Goal: Task Accomplishment & Management: Manage account settings

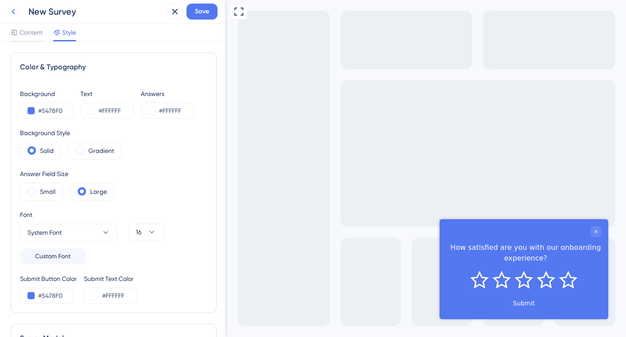
click at [13, 7] on icon at bounding box center [13, 11] width 11 height 11
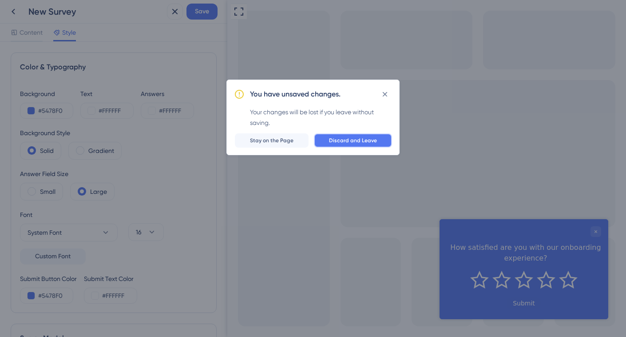
click at [368, 140] on span "Discard and Leave" at bounding box center [353, 140] width 48 height 7
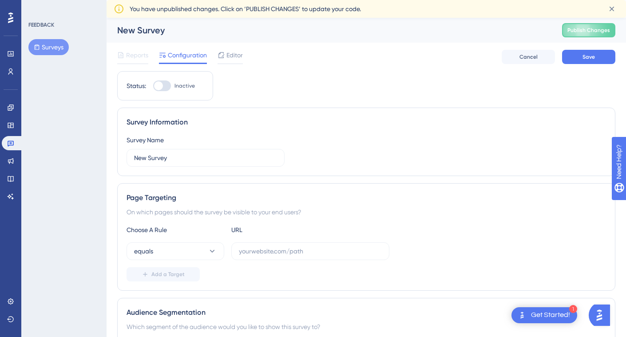
click at [50, 40] on button "Surveys" at bounding box center [48, 47] width 40 height 16
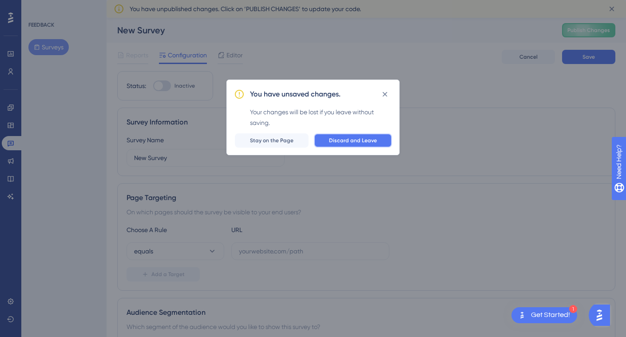
click at [346, 135] on button "Discard and Leave" at bounding box center [353, 140] width 78 height 14
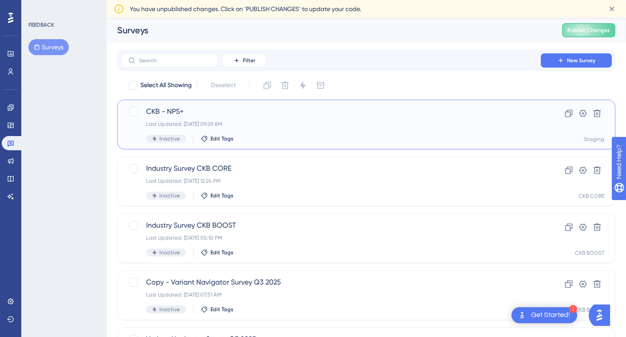
click at [238, 131] on div "CKB - NPS+ Last Updated: Sep 23 2025, 09:29 AM Inactive Edit Tags" at bounding box center [331, 124] width 370 height 36
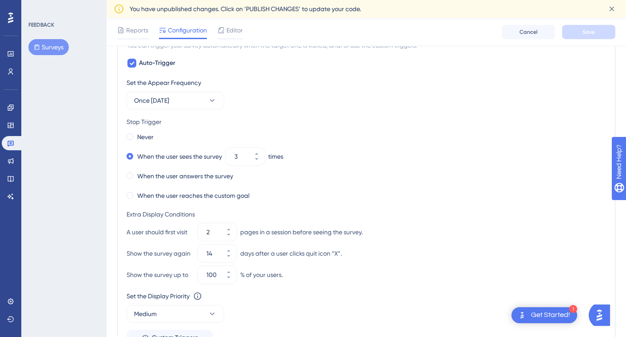
scroll to position [658, 0]
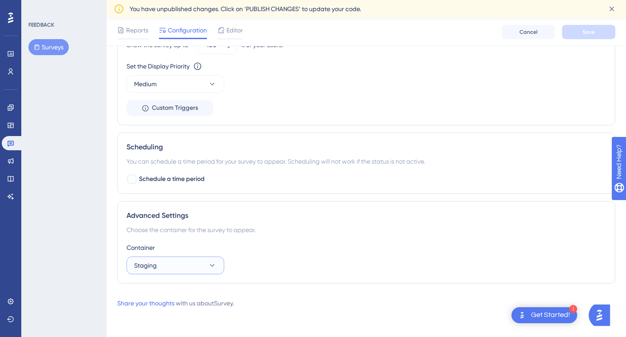
click at [182, 259] on button "Staging" at bounding box center [176, 265] width 98 height 18
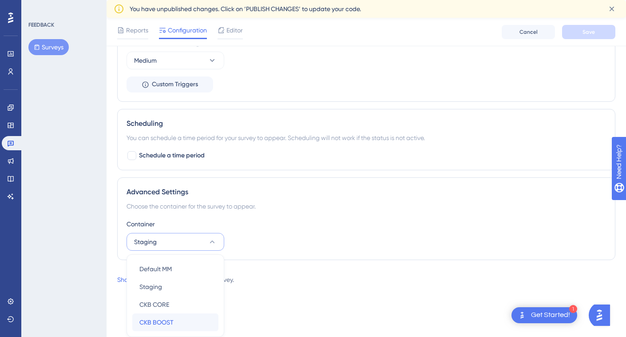
click at [171, 318] on span "CKB BOOST" at bounding box center [156, 322] width 34 height 11
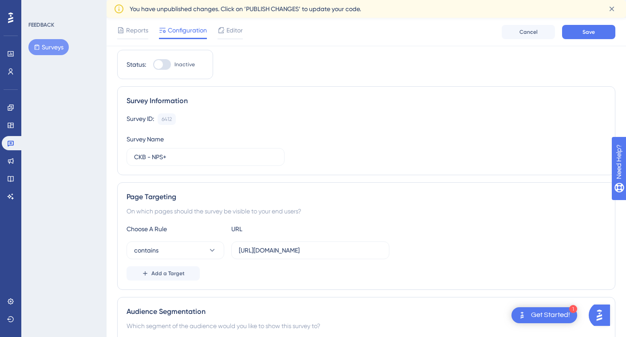
scroll to position [0, 0]
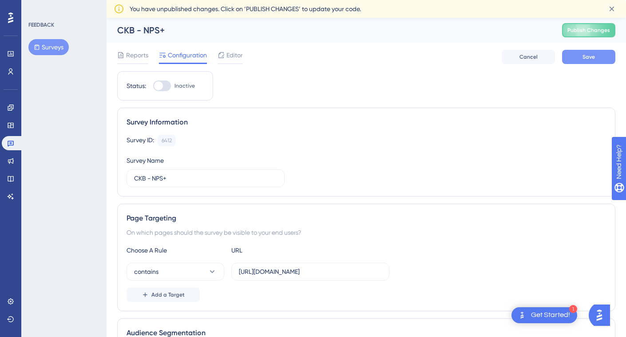
click at [585, 57] on span "Save" at bounding box center [589, 56] width 12 height 7
click at [159, 86] on div at bounding box center [158, 85] width 9 height 9
click at [153, 86] on input "Inactive" at bounding box center [153, 86] width 0 height 0
checkbox input "true"
click at [529, 59] on span "Cancel" at bounding box center [529, 56] width 18 height 7
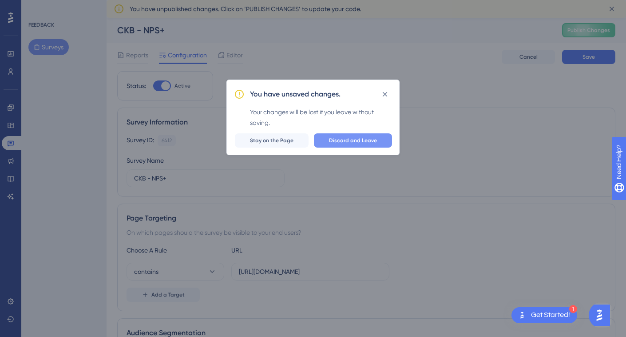
click at [366, 141] on span "Discard and Leave" at bounding box center [353, 140] width 48 height 7
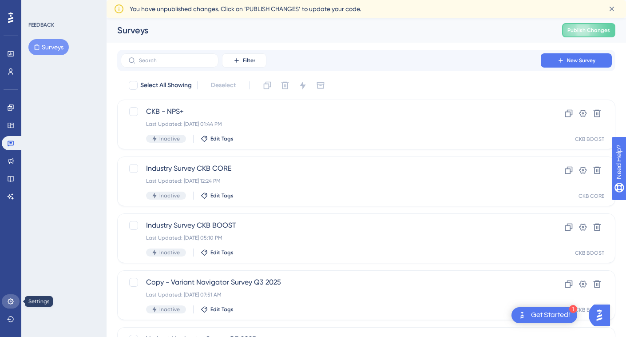
click at [13, 304] on icon at bounding box center [10, 301] width 7 height 7
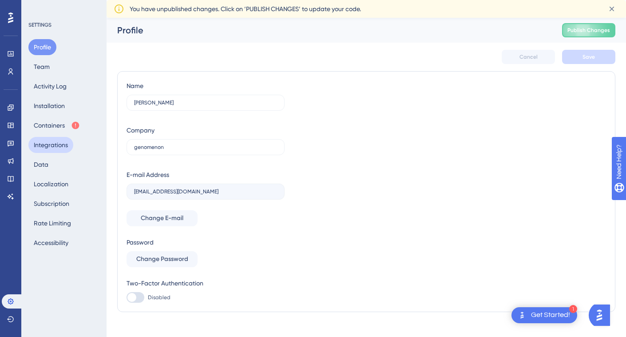
click at [55, 142] on button "Integrations" at bounding box center [50, 145] width 45 height 16
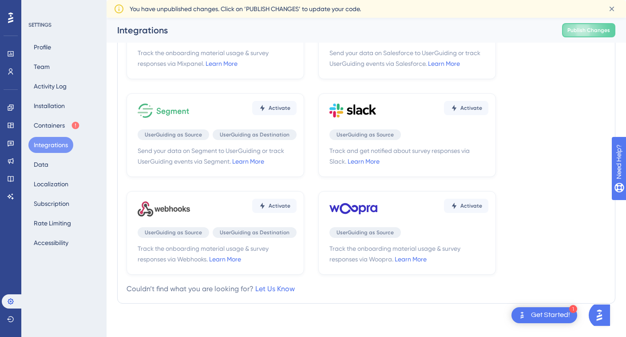
scroll to position [268, 0]
click at [418, 142] on div "Activate UserGuiding as Source Track and get notified about survey responses vi…" at bounding box center [407, 135] width 178 height 84
click at [466, 108] on span "Activate" at bounding box center [472, 107] width 22 height 7
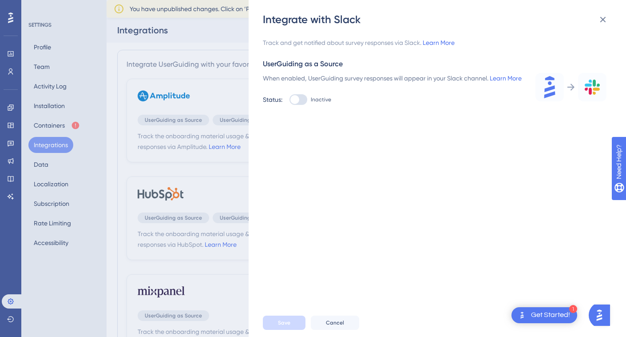
click at [297, 104] on div at bounding box center [295, 99] width 9 height 9
click at [290, 100] on input "Inactive" at bounding box center [289, 100] width 0 height 0
checkbox input "true"
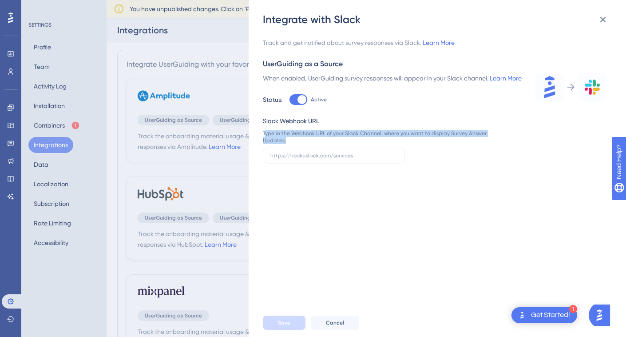
drag, startPoint x: 294, startPoint y: 153, endPoint x: 266, endPoint y: 146, distance: 29.0
click at [266, 144] on div "Type in the Webhook URL of your Slack Channel, where you want to display Survey…" at bounding box center [375, 137] width 224 height 14
click at [316, 126] on div "Slack Webhook URL" at bounding box center [375, 120] width 224 height 11
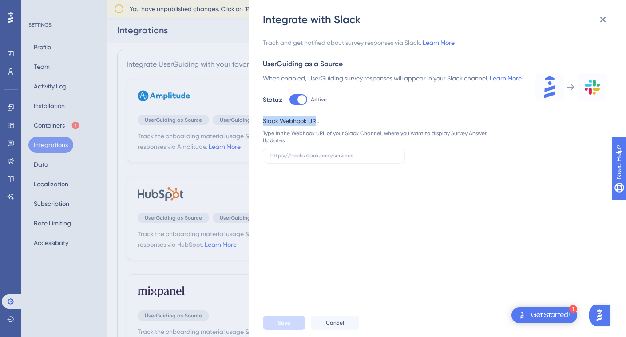
drag, startPoint x: 291, startPoint y: 131, endPoint x: 264, endPoint y: 130, distance: 26.7
click at [264, 126] on div "Slack Webhook URL" at bounding box center [375, 120] width 224 height 11
copy div "Slack Webhook UR"
click at [301, 126] on div "Slack Webhook URL" at bounding box center [375, 120] width 224 height 11
drag, startPoint x: 321, startPoint y: 133, endPoint x: 259, endPoint y: 127, distance: 62.4
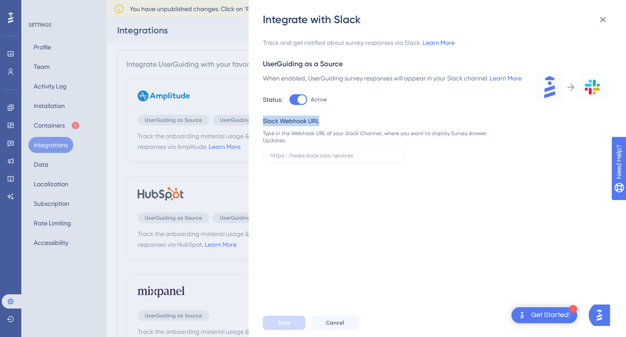
click at [259, 127] on div "Integrate with Slack Track and get notified about survey responses via Slack. L…" at bounding box center [438, 168] width 378 height 337
click at [495, 77] on link "Learn More" at bounding box center [506, 78] width 32 height 7
click at [322, 159] on input "text" at bounding box center [334, 155] width 127 height 6
paste input "https://hooks.slack.com/triggers/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…"
drag, startPoint x: 322, startPoint y: 166, endPoint x: 244, endPoint y: 163, distance: 78.2
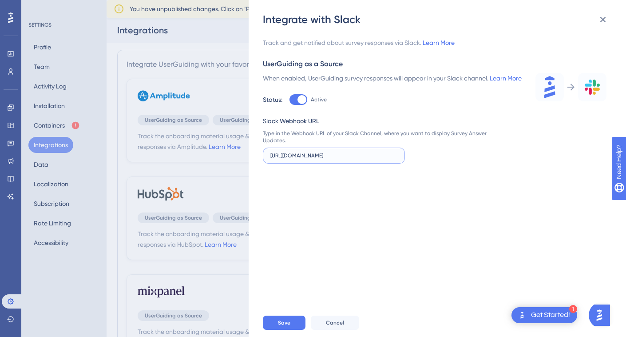
click at [244, 163] on div "Integrate with Slack Track and get notified about survey responses via Slack. L…" at bounding box center [313, 168] width 626 height 337
type input "https://hooks.slack.com/triggers/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…"
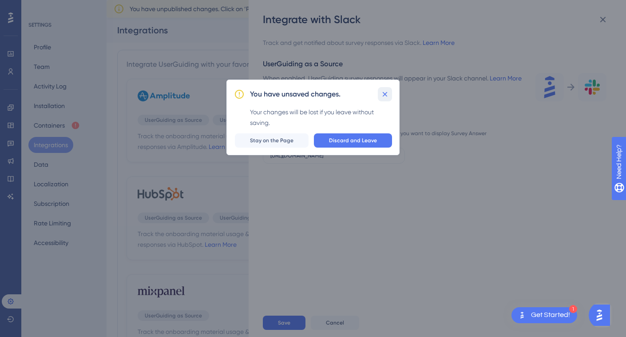
click at [388, 93] on icon at bounding box center [385, 94] width 9 height 9
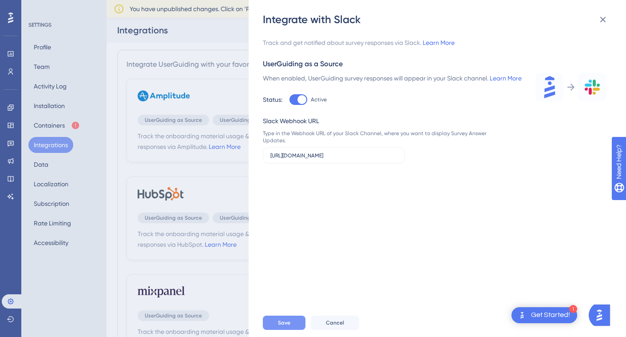
click at [290, 319] on span "Save" at bounding box center [284, 322] width 12 height 7
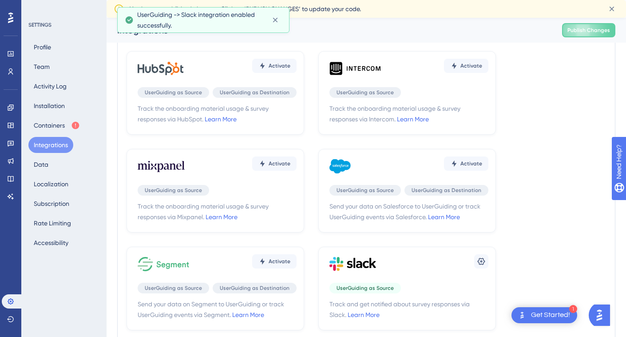
scroll to position [153, 0]
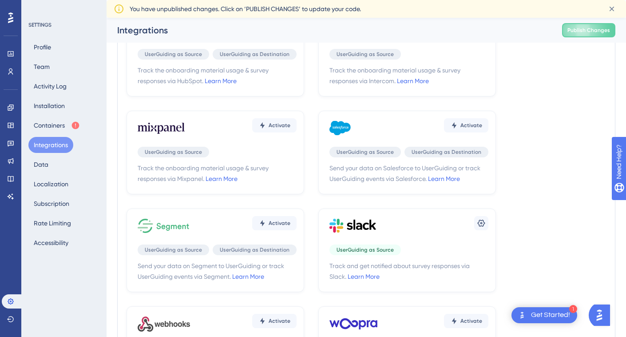
click at [390, 272] on span "Track and get notified about survey responses via Slack. Learn More" at bounding box center [409, 270] width 159 height 21
click at [479, 219] on icon at bounding box center [481, 223] width 9 height 9
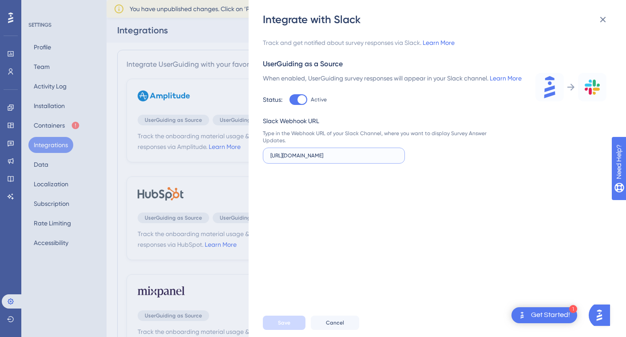
scroll to position [0, 118]
drag, startPoint x: 368, startPoint y: 167, endPoint x: 413, endPoint y: 167, distance: 44.9
click at [413, 163] on div "Slack Webhook URL Type in the Webhook URL of your Slack Channel, where you want…" at bounding box center [375, 139] width 224 height 48
click at [490, 82] on link "Learn More" at bounding box center [506, 78] width 32 height 7
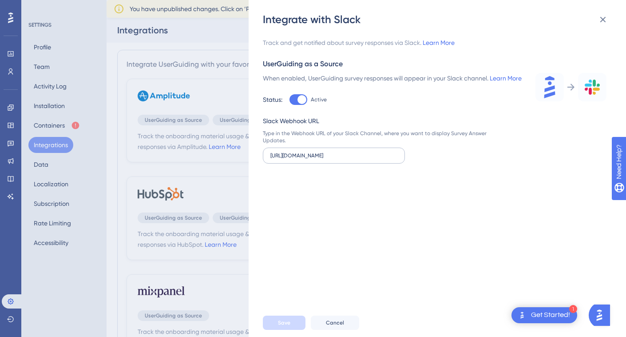
click at [312, 163] on label "https://hooks.slack.com/triggers/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…" at bounding box center [334, 155] width 142 height 16
click at [312, 159] on input "https://hooks.slack.com/triggers/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…" at bounding box center [334, 155] width 127 height 6
click at [302, 104] on div at bounding box center [302, 99] width 9 height 9
click at [290, 100] on input "Active" at bounding box center [289, 100] width 0 height 0
checkbox input "false"
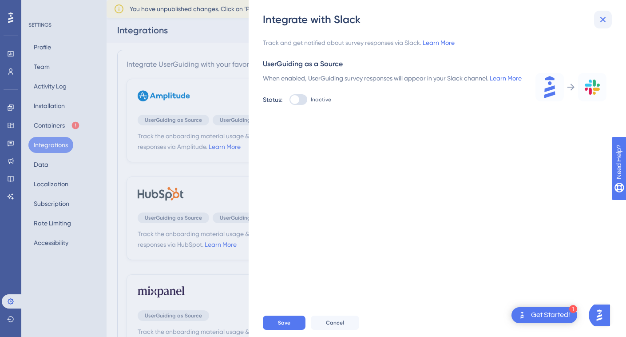
click at [597, 16] on button at bounding box center [603, 20] width 18 height 18
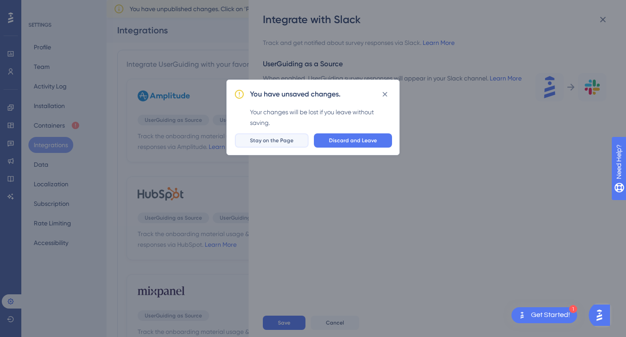
click at [284, 142] on span "Stay on the Page" at bounding box center [272, 140] width 44 height 7
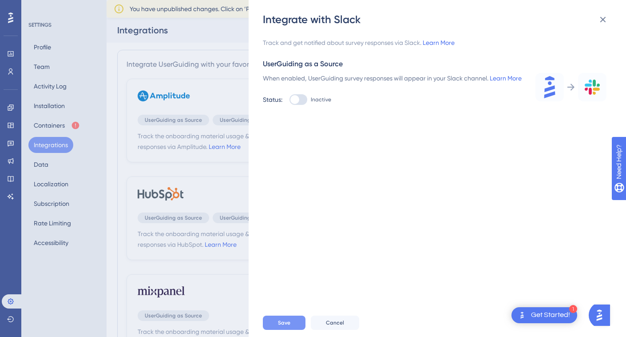
click at [272, 322] on button "Save" at bounding box center [284, 322] width 43 height 14
click at [606, 19] on icon at bounding box center [603, 19] width 11 height 11
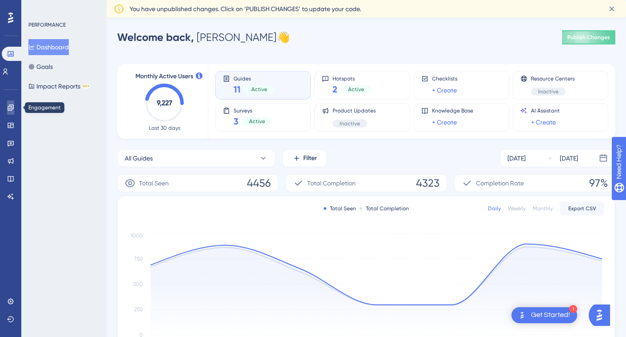
click at [9, 110] on icon at bounding box center [11, 107] width 6 height 6
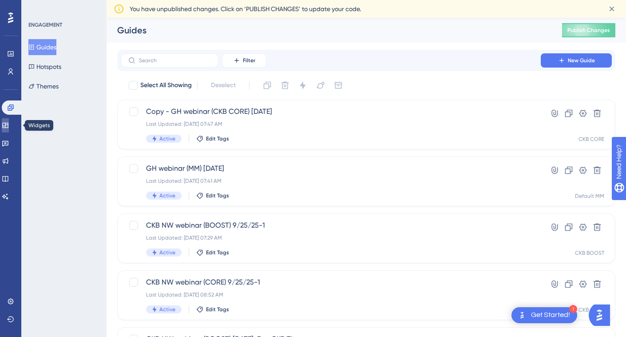
click at [9, 121] on link at bounding box center [5, 125] width 7 height 14
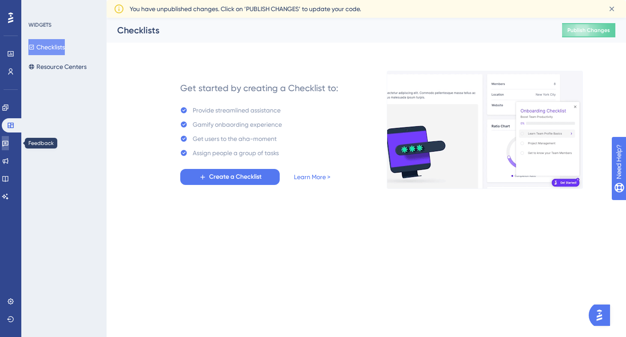
click at [9, 143] on icon at bounding box center [5, 142] width 7 height 7
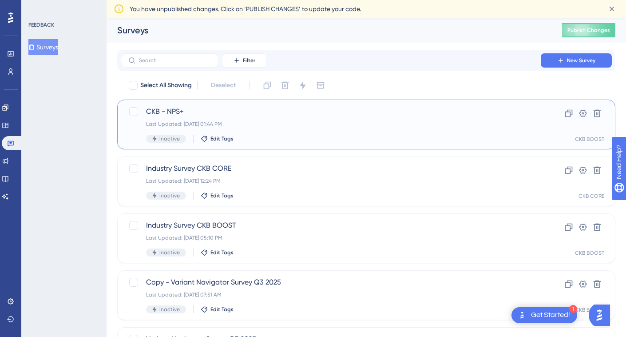
click at [164, 107] on span "CKB - NPS+" at bounding box center [331, 111] width 370 height 11
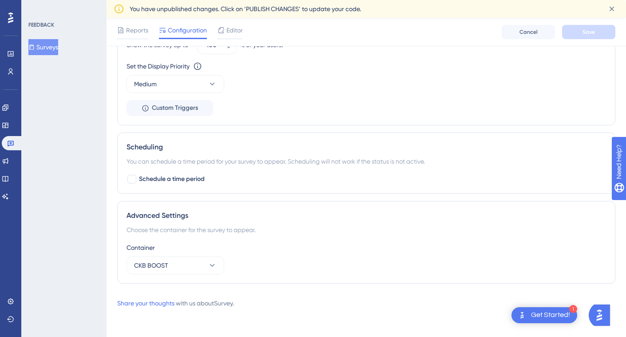
scroll to position [645, 0]
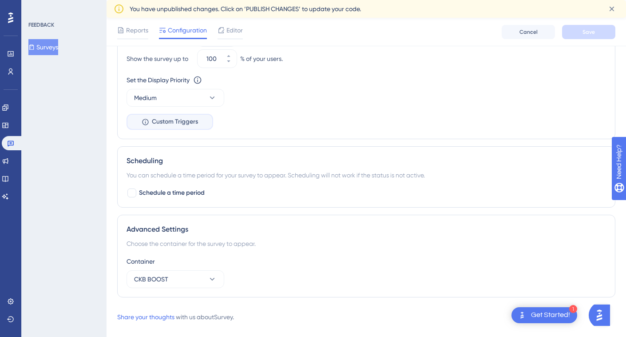
click at [183, 127] on button "Custom Triggers" at bounding box center [170, 122] width 87 height 16
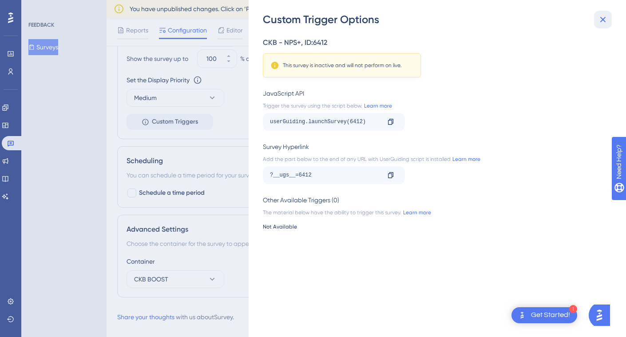
click at [601, 18] on icon at bounding box center [604, 20] width 6 height 6
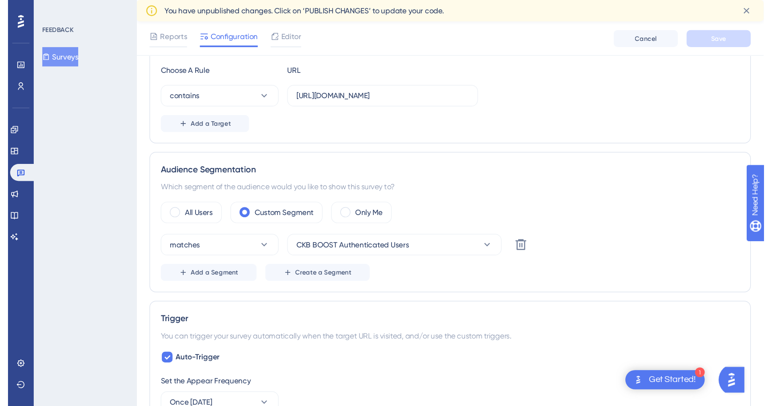
scroll to position [0, 0]
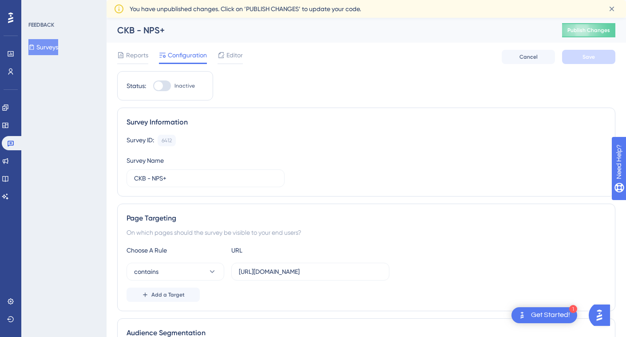
click at [159, 86] on div at bounding box center [158, 85] width 9 height 9
click at [153, 86] on input "Inactive" at bounding box center [153, 86] width 0 height 0
checkbox input "true"
click at [594, 29] on button "Publish Changes" at bounding box center [588, 30] width 53 height 14
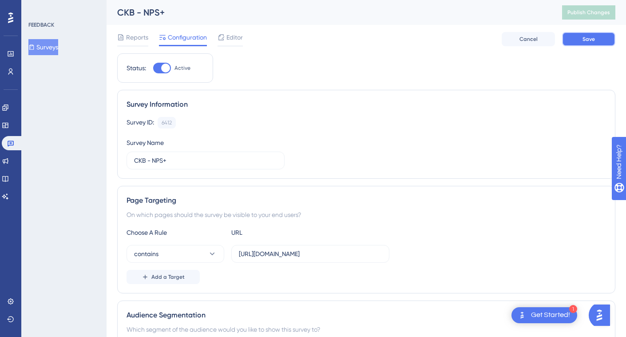
click at [594, 41] on span "Save" at bounding box center [589, 39] width 12 height 7
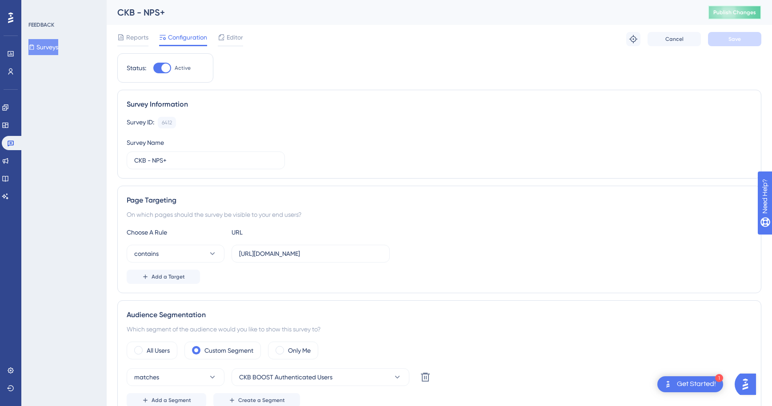
click at [626, 8] on button "Publish Changes" at bounding box center [734, 12] width 53 height 14
click at [51, 49] on button "Surveys" at bounding box center [43, 47] width 30 height 16
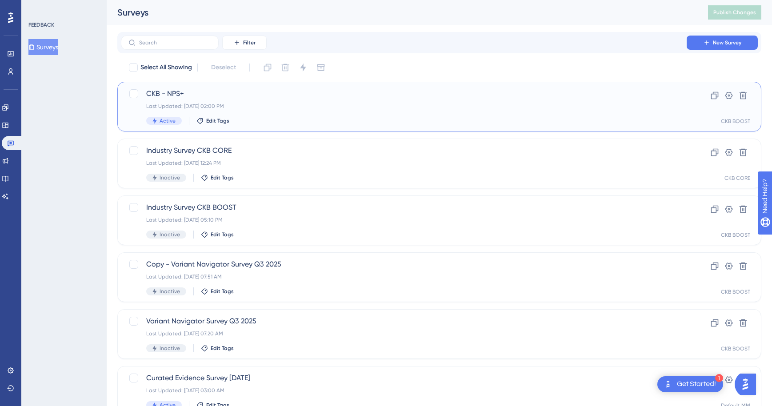
click at [165, 95] on span "CKB - NPS+" at bounding box center [403, 93] width 515 height 11
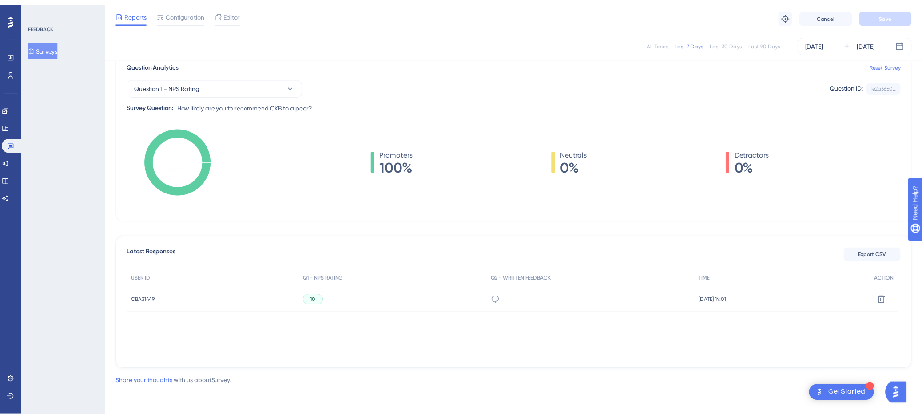
scroll to position [69, 0]
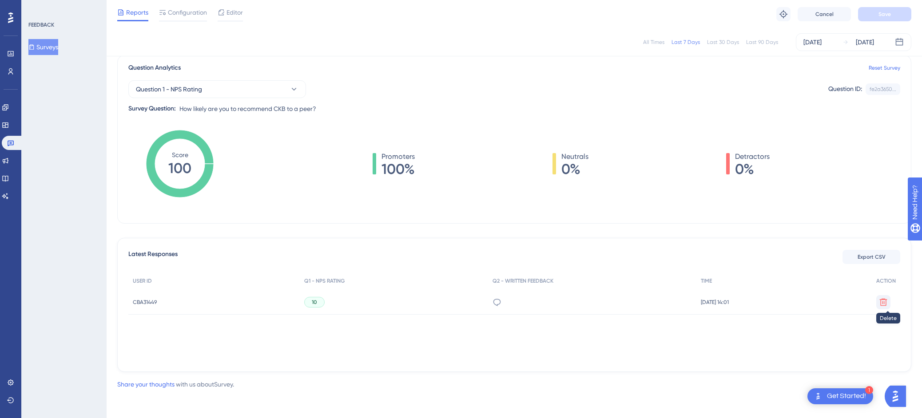
click at [626, 306] on icon at bounding box center [883, 302] width 9 height 9
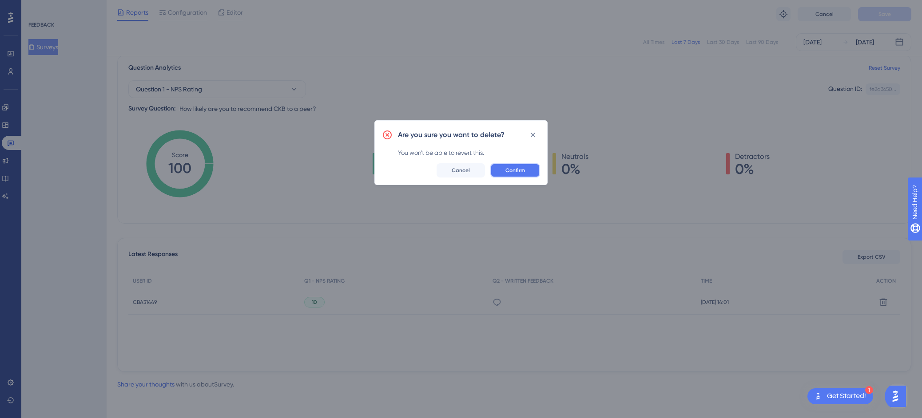
click at [520, 169] on span "Confirm" at bounding box center [516, 170] width 20 height 7
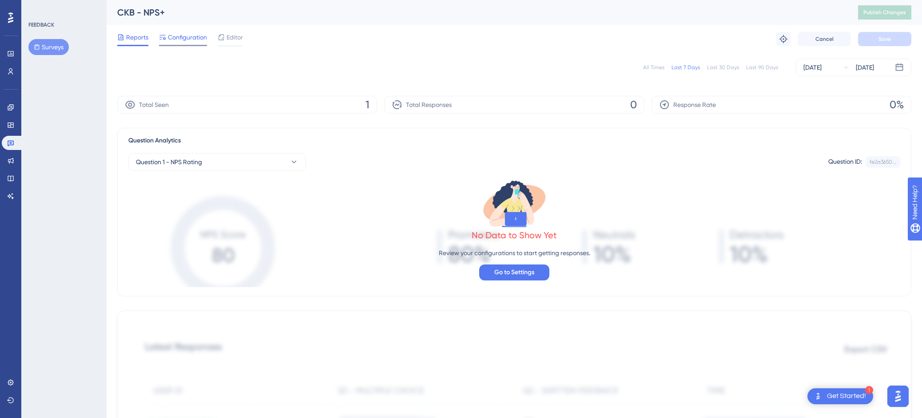
click at [189, 34] on span "Configuration" at bounding box center [187, 37] width 39 height 11
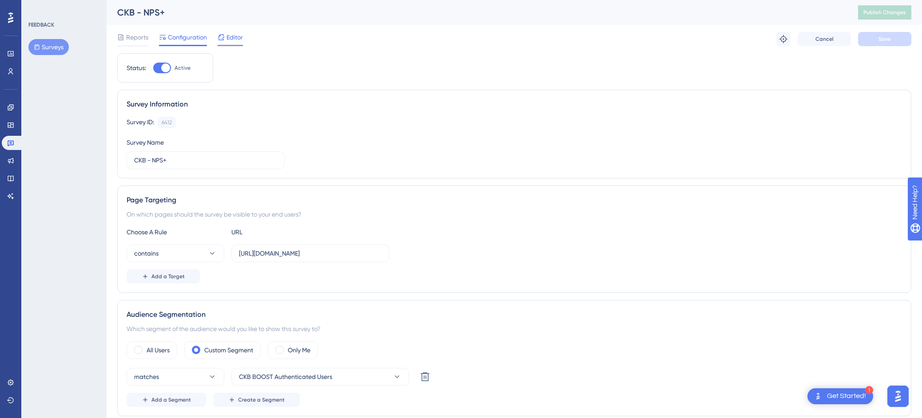
click at [231, 34] on span "Editor" at bounding box center [235, 37] width 16 height 11
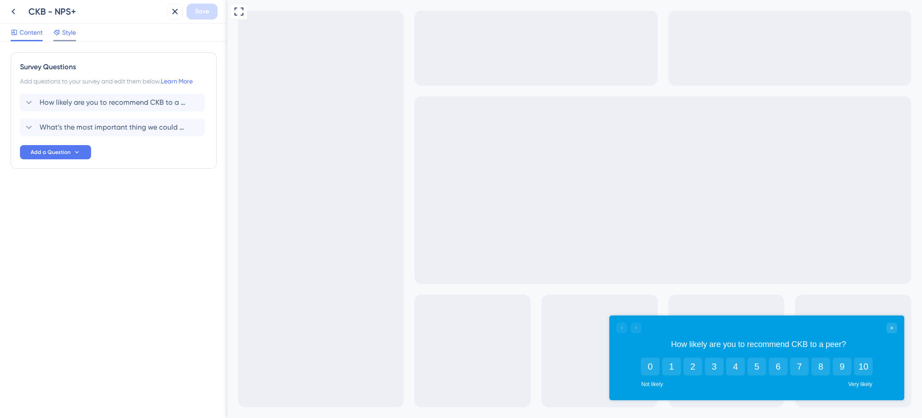
click at [68, 36] on span "Style" at bounding box center [69, 32] width 14 height 11
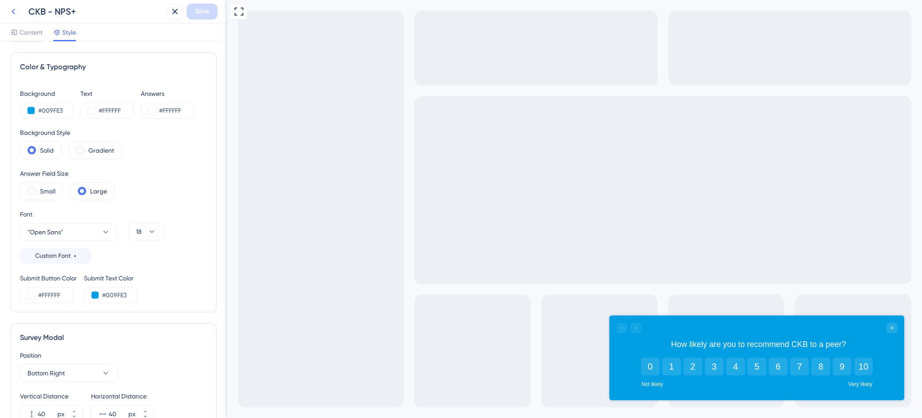
click at [16, 13] on icon at bounding box center [13, 11] width 11 height 11
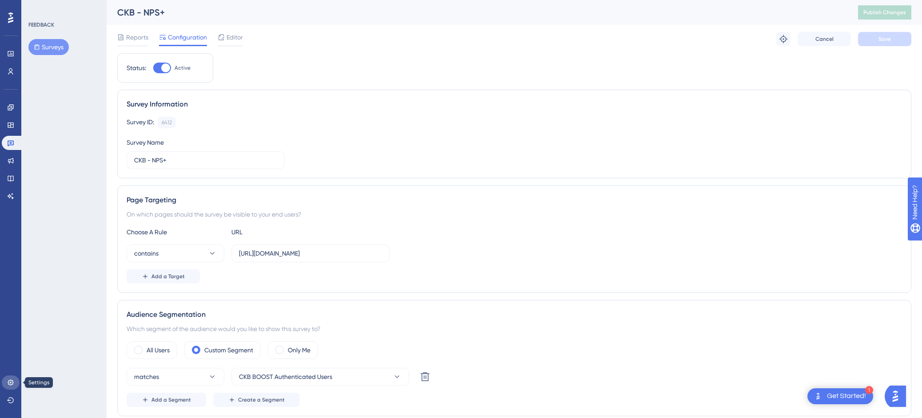
click at [12, 385] on icon at bounding box center [11, 383] width 6 height 6
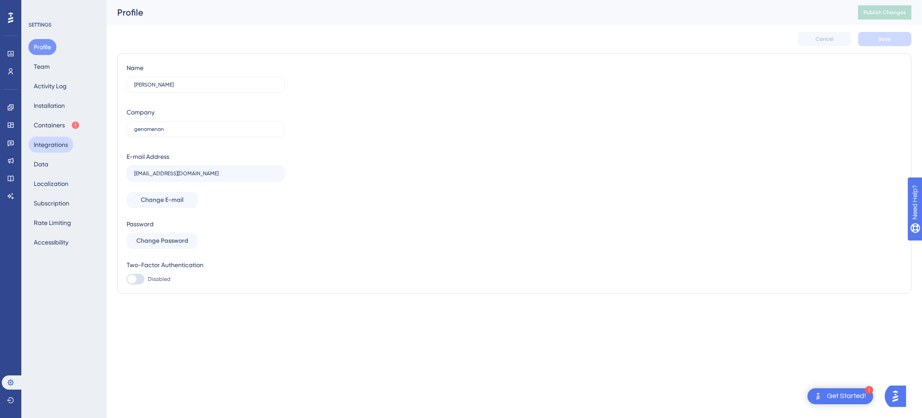
click at [55, 145] on button "Integrations" at bounding box center [50, 145] width 45 height 16
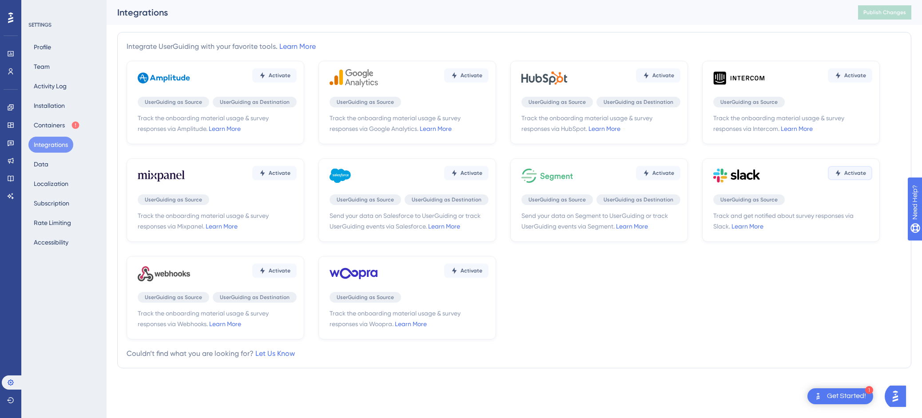
click at [834, 173] on button "Activate" at bounding box center [850, 173] width 44 height 14
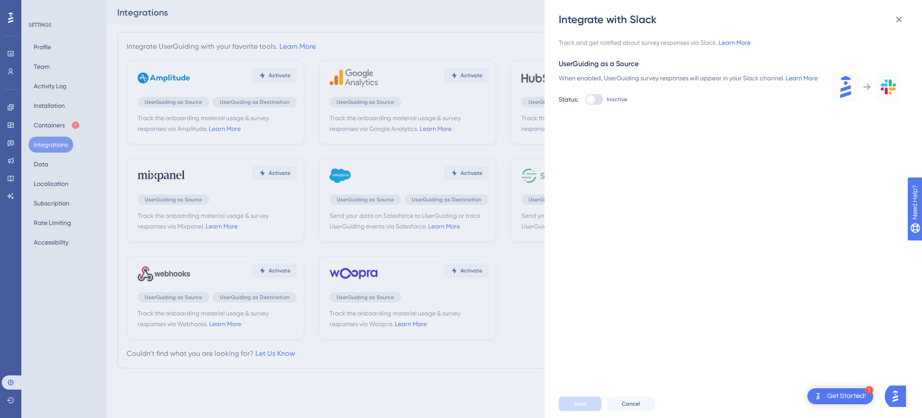
click at [594, 104] on div at bounding box center [590, 99] width 9 height 9
click at [585, 100] on input "Inactive" at bounding box center [585, 100] width 0 height 0
checkbox input "true"
click at [731, 45] on link "Learn More" at bounding box center [735, 42] width 32 height 7
